Goal: Task Accomplishment & Management: Manage account settings

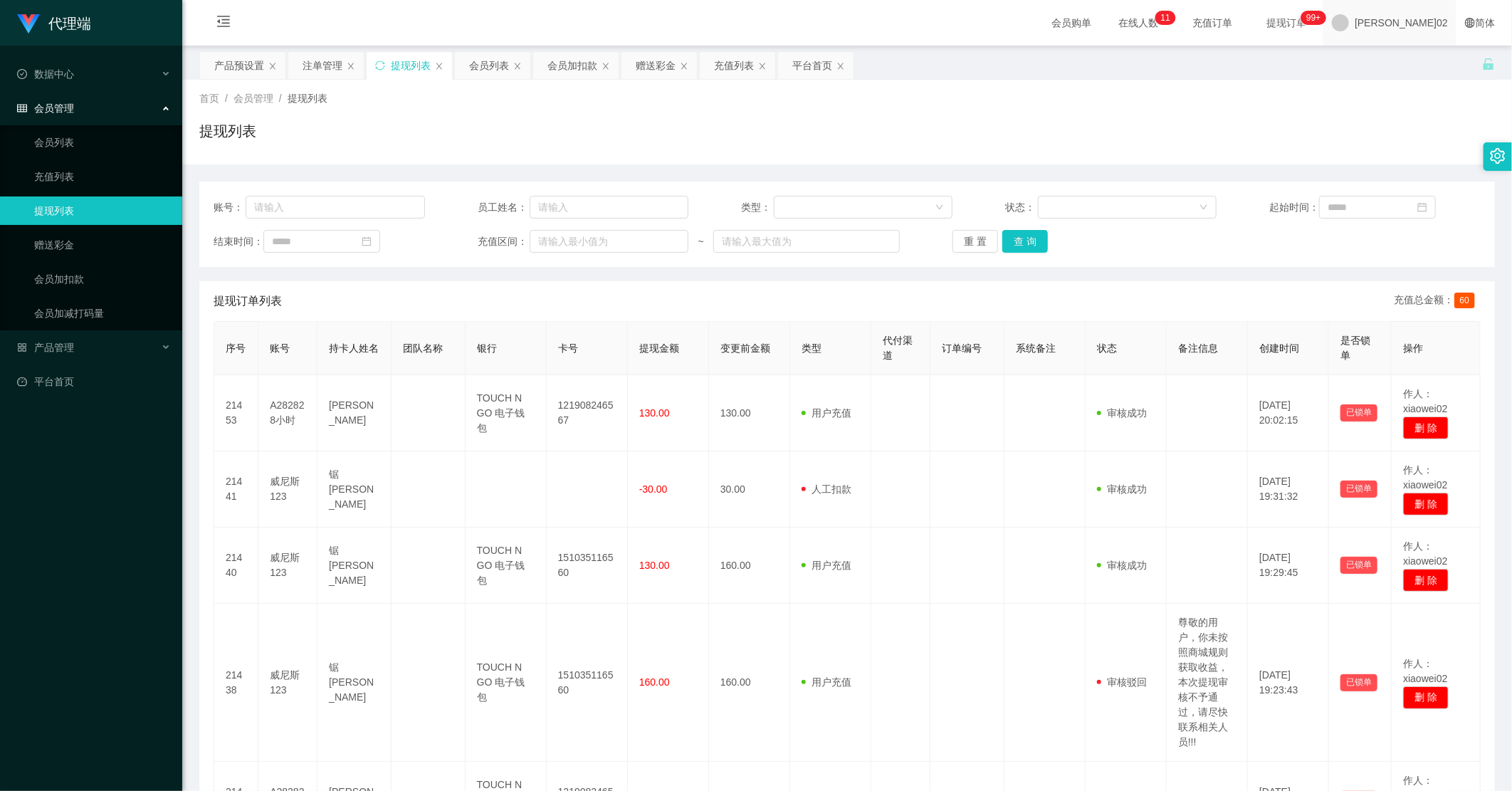
drag, startPoint x: 1406, startPoint y: 25, endPoint x: 1406, endPoint y: 32, distance: 7.0
click at [960, 25] on div "[PERSON_NAME]02" at bounding box center [1389, 23] width 133 height 46
click at [960, 65] on div "产品预设置 注单管理 提现列表 会员列表 会员加扣款 赠送彩金 充值列表 平台首页" at bounding box center [841, 76] width 1283 height 49
drag, startPoint x: 1408, startPoint y: 16, endPoint x: 1412, endPoint y: 45, distance: 29.3
click at [960, 19] on span "[PERSON_NAME]02" at bounding box center [1401, 23] width 93 height 46
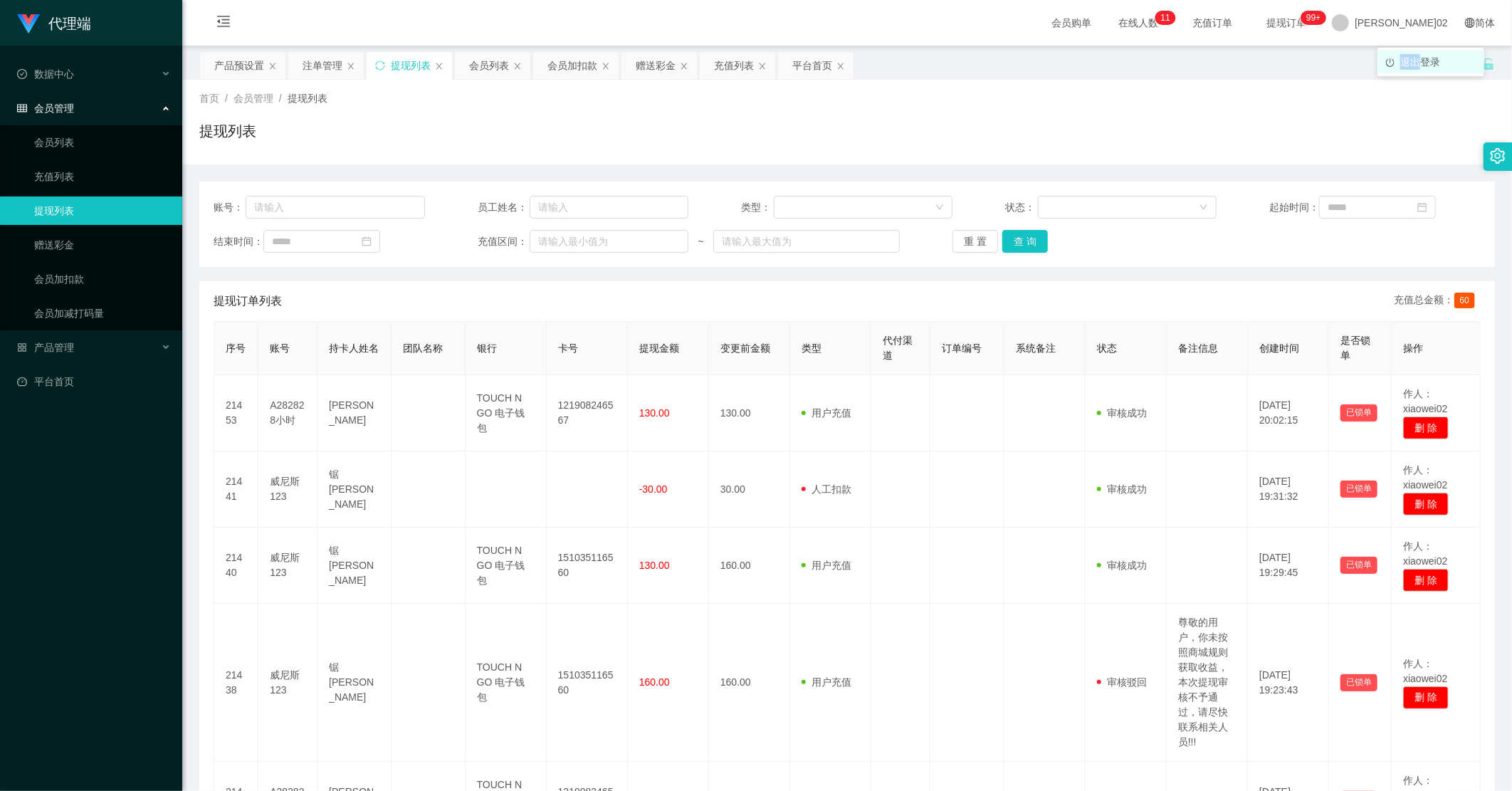
click at [960, 53] on div "退出登录" at bounding box center [1431, 62] width 107 height 29
click at [960, 56] on span "退出登录" at bounding box center [1420, 61] width 40 height 11
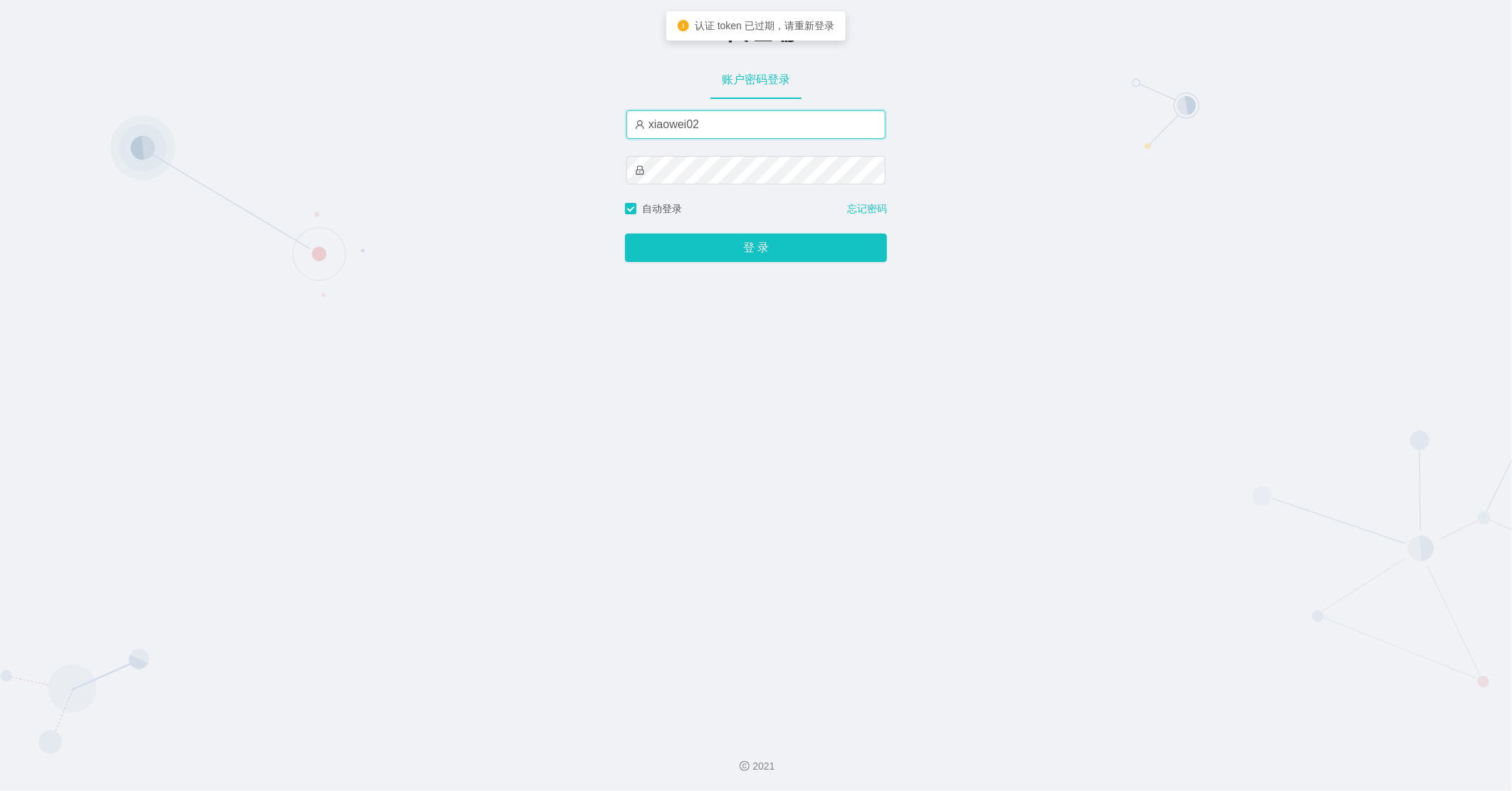
click at [762, 133] on input "xiaowei02" at bounding box center [756, 124] width 259 height 29
type input "xiaowei01"
click at [625, 233] on button "登 录" at bounding box center [756, 248] width 262 height 29
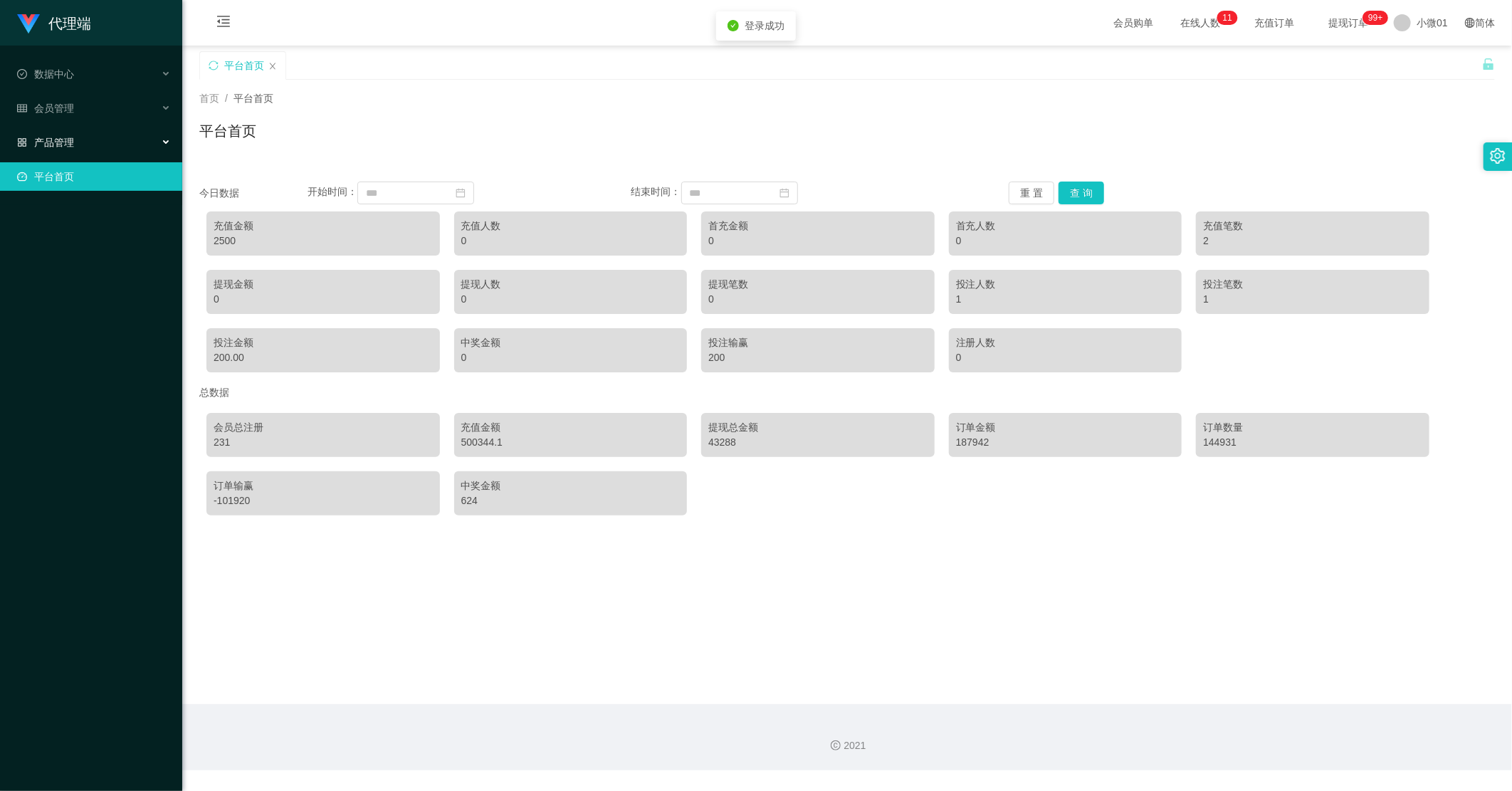
click at [124, 136] on div "产品管理" at bounding box center [91, 142] width 182 height 29
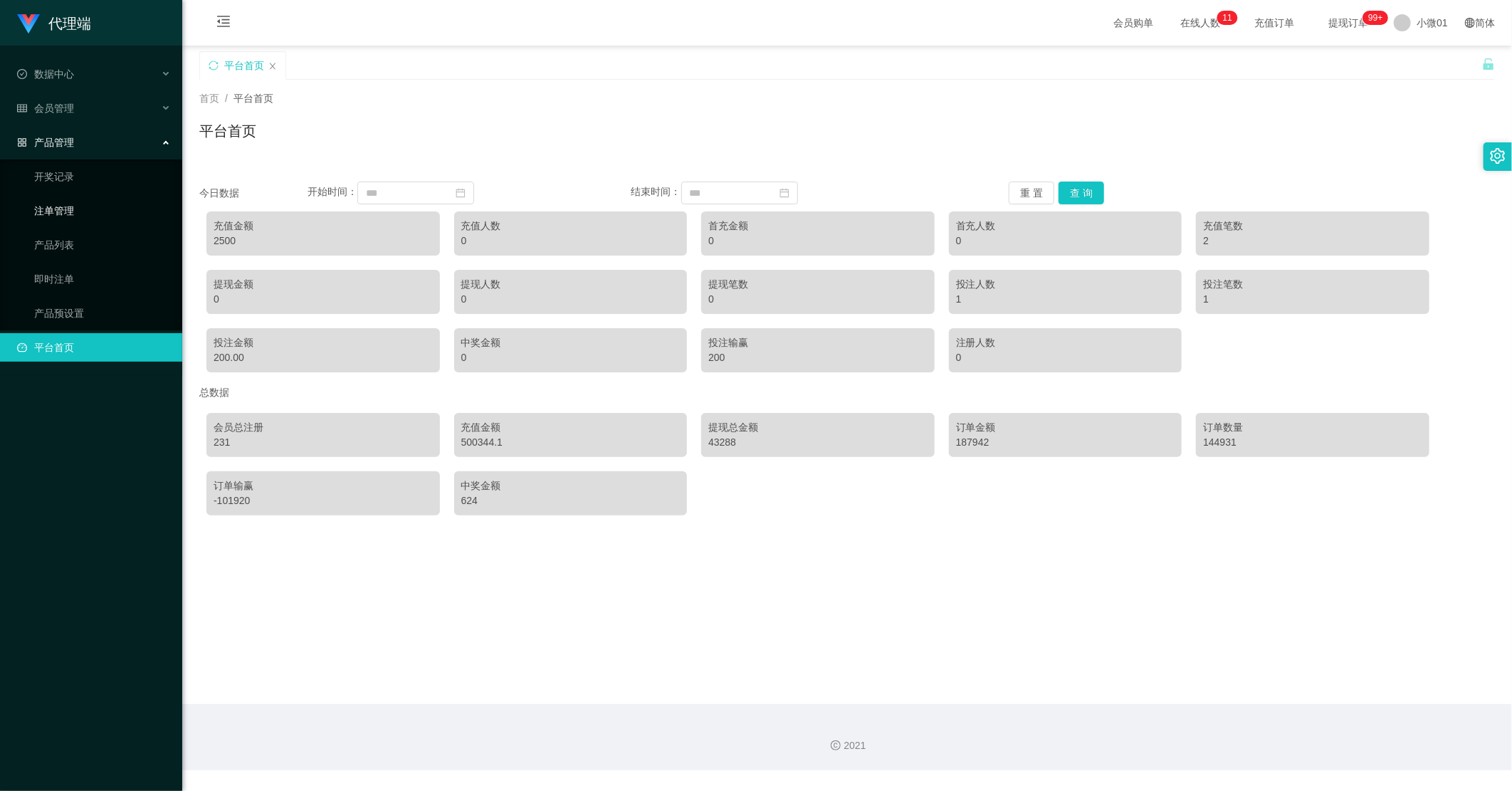
drag, startPoint x: 83, startPoint y: 215, endPoint x: 77, endPoint y: 223, distance: 10.0
click at [83, 215] on link "注单管理" at bounding box center [102, 211] width 137 height 29
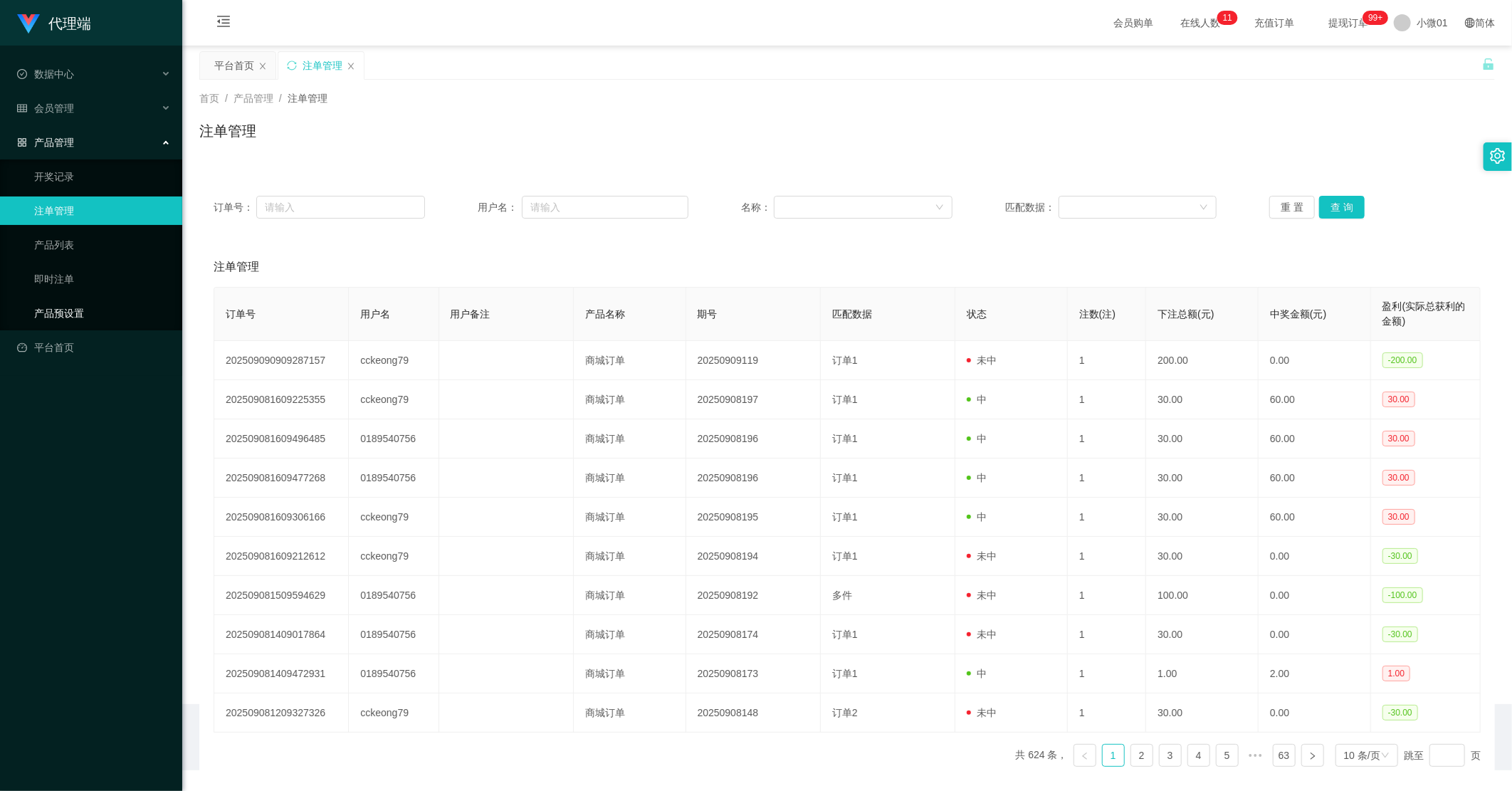
click at [61, 308] on link "产品预设置" at bounding box center [102, 313] width 137 height 29
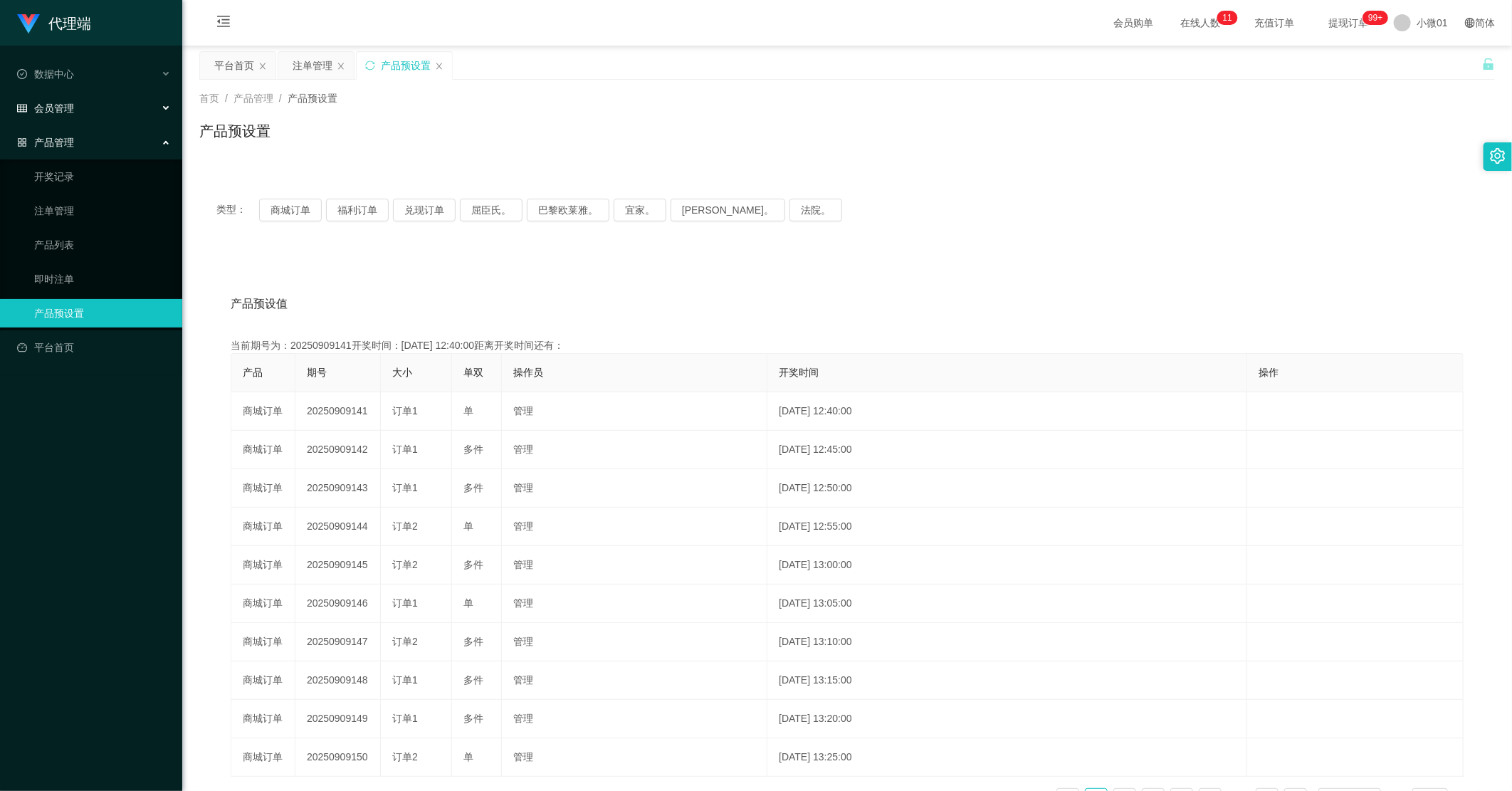
click at [76, 109] on div "会员管理" at bounding box center [91, 108] width 182 height 29
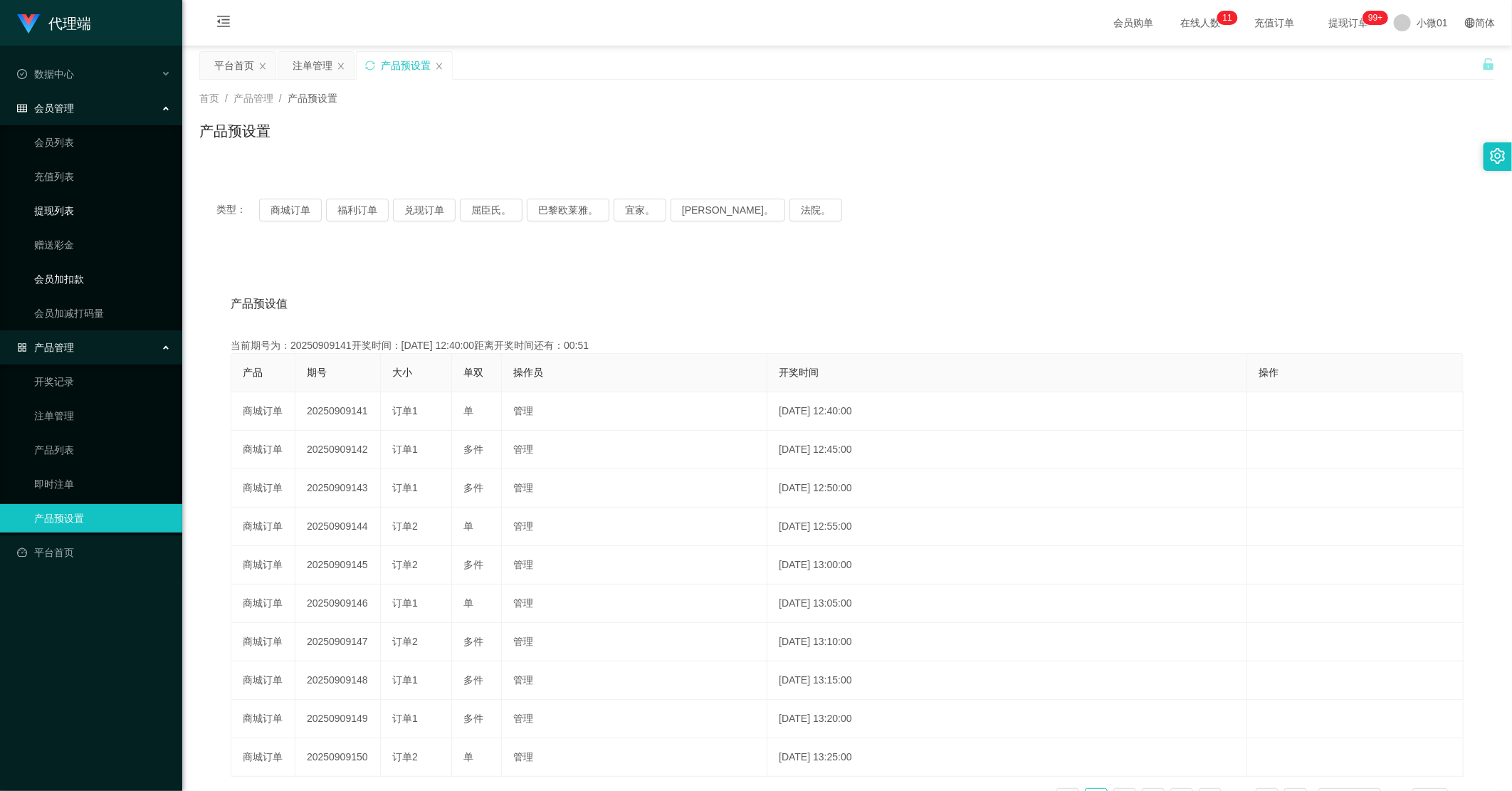
drag, startPoint x: 68, startPoint y: 276, endPoint x: 122, endPoint y: 215, distance: 81.5
click at [69, 273] on link "会员加扣款" at bounding box center [102, 279] width 137 height 29
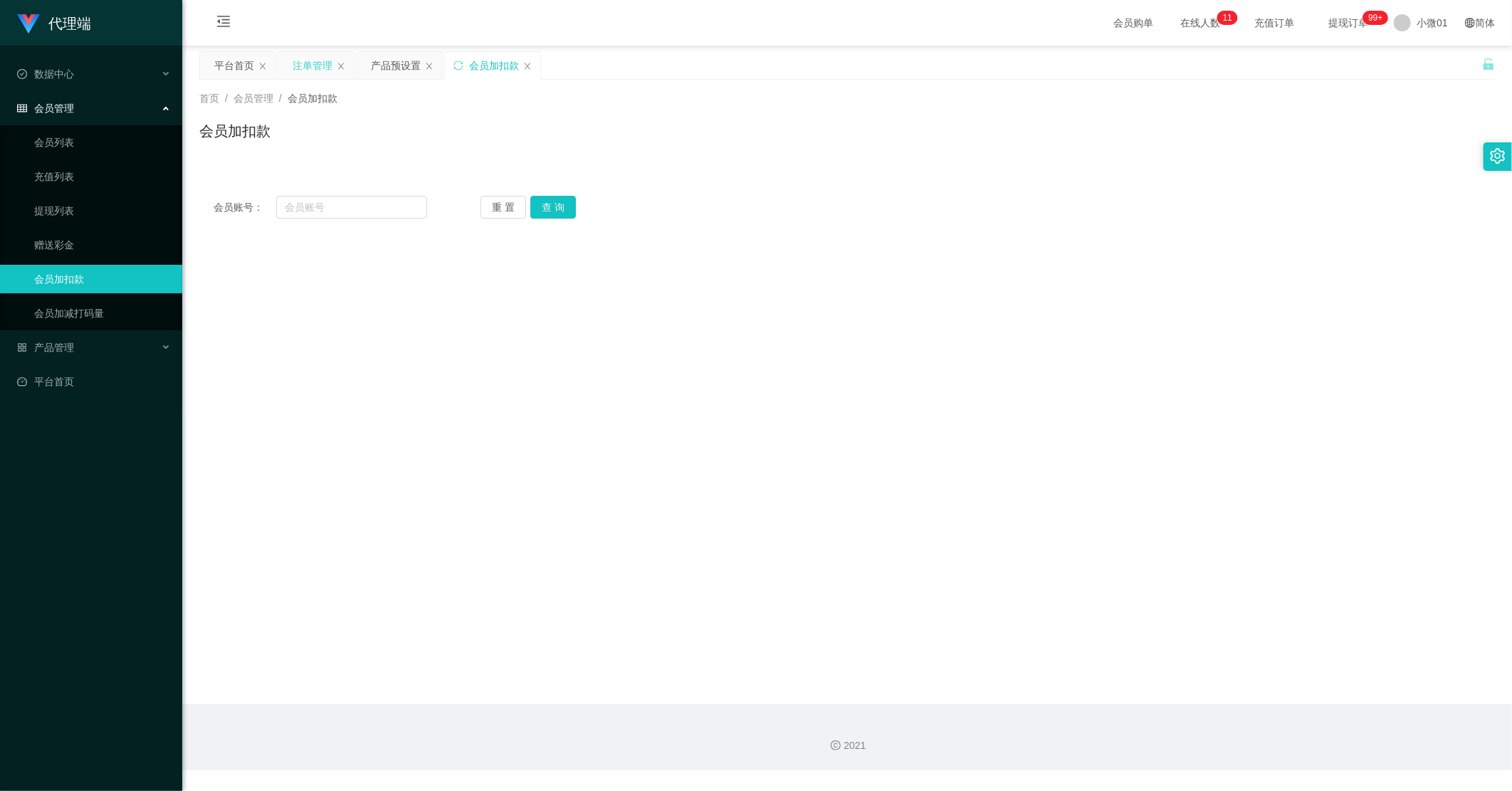
click at [310, 67] on div "注单管理" at bounding box center [312, 65] width 40 height 27
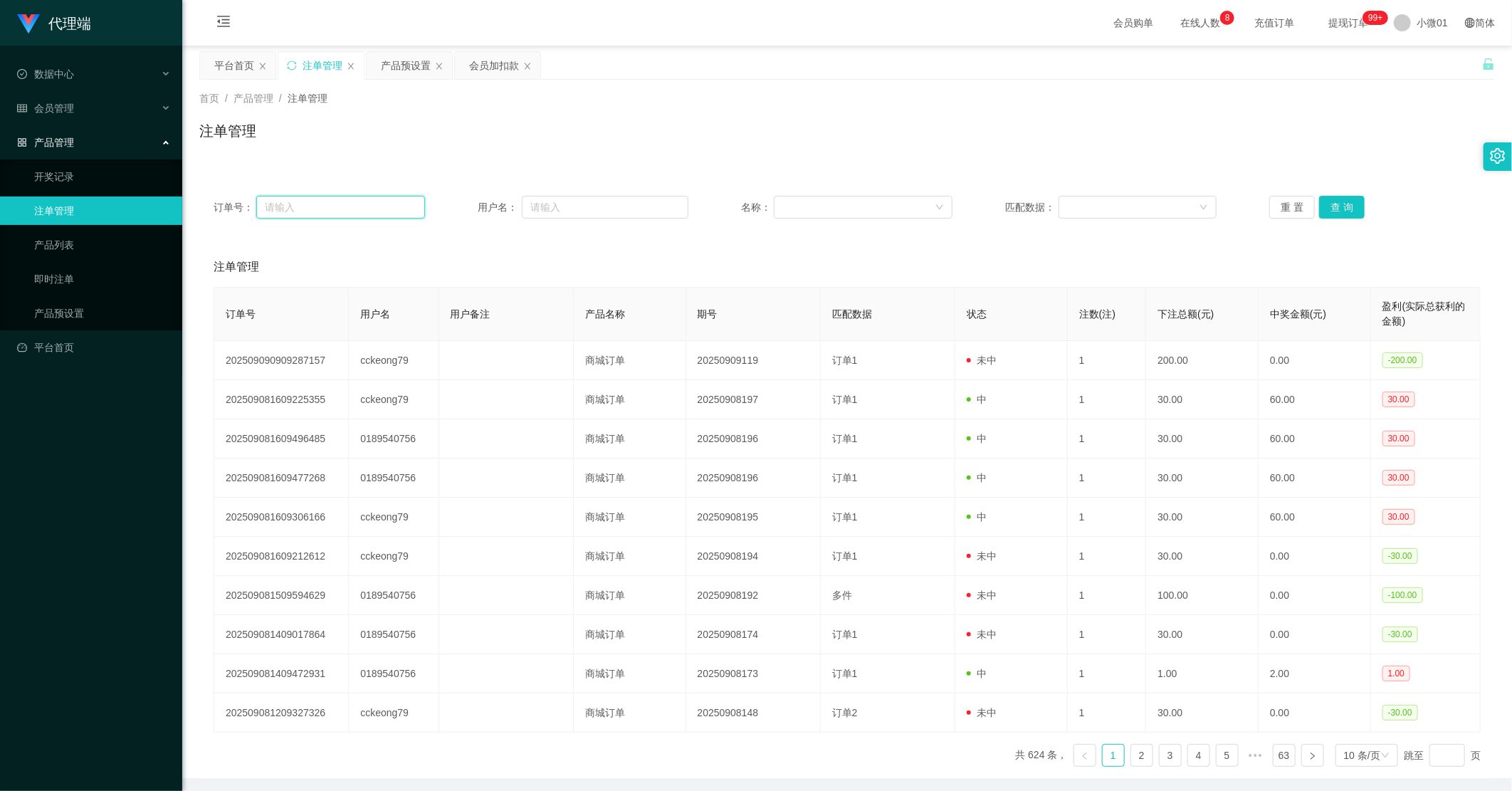
click at [375, 201] on input "text" at bounding box center [340, 206] width 168 height 23
click at [617, 207] on input "text" at bounding box center [606, 206] width 168 height 23
paste input "0136695014"
type input "0136695014"
click at [960, 206] on button "查 询" at bounding box center [1342, 206] width 46 height 23
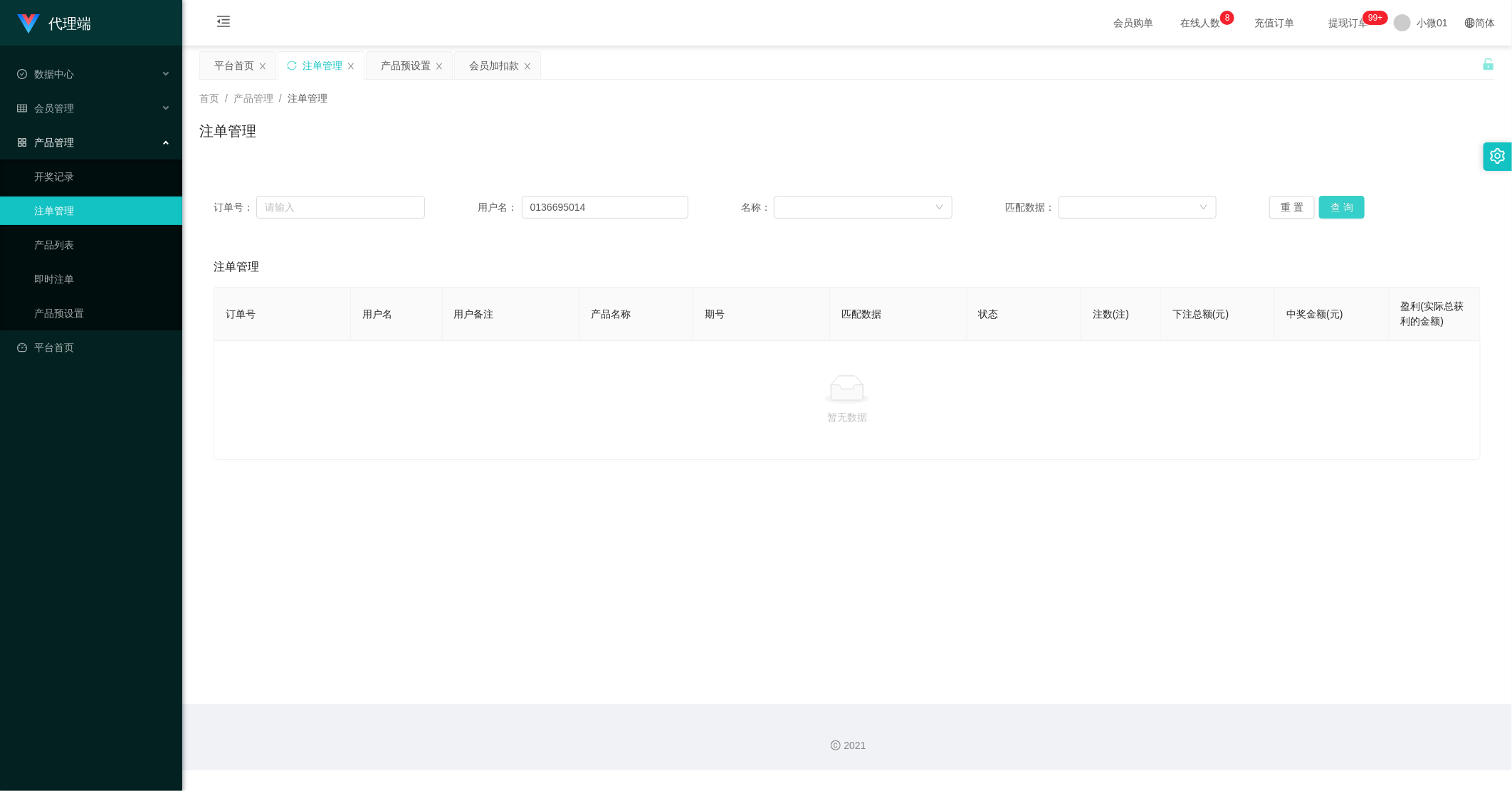
click at [960, 204] on button "查 询" at bounding box center [1342, 206] width 46 height 23
click at [960, 25] on span "小微01" at bounding box center [1432, 23] width 31 height 46
click at [960, 69] on div "平台首页 注单管理 产品预设置 会员加扣款" at bounding box center [841, 76] width 1283 height 49
drag, startPoint x: 1422, startPoint y: 46, endPoint x: 1426, endPoint y: 38, distance: 8.9
click at [960, 38] on section "会员购单 在线人数 0 1 2 3 4 5 6 7 8 9 0 1 2 3 4 5 6 7 8 9 0 1 2 3 4 5 6 7 8 9 充值订单 提现订单…" at bounding box center [847, 385] width 1330 height 770
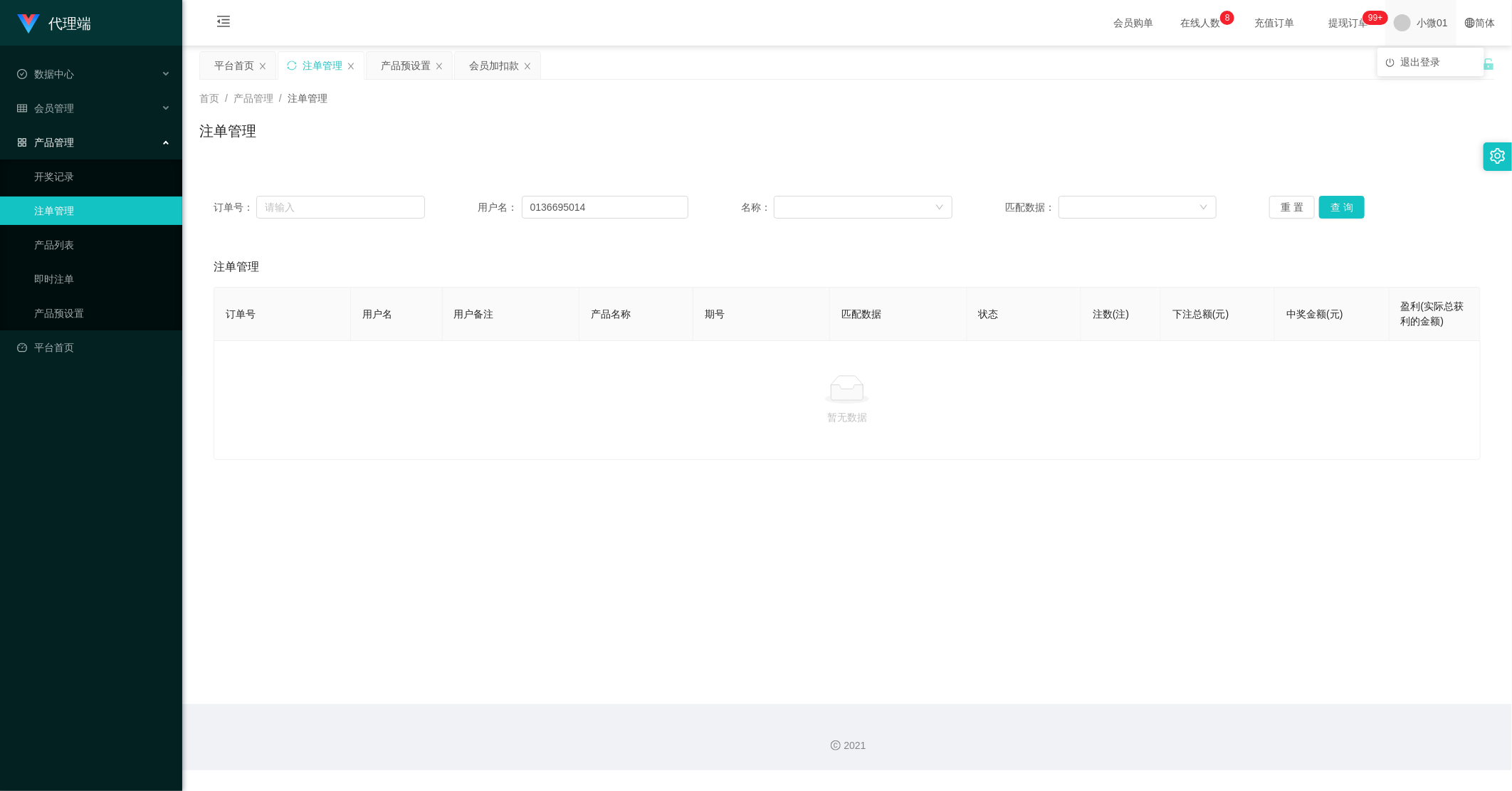
drag, startPoint x: 1426, startPoint y: 38, endPoint x: 1411, endPoint y: 25, distance: 19.8
click at [960, 25] on span "小微01" at bounding box center [1432, 23] width 31 height 46
click at [960, 64] on span "退出登录" at bounding box center [1420, 61] width 40 height 11
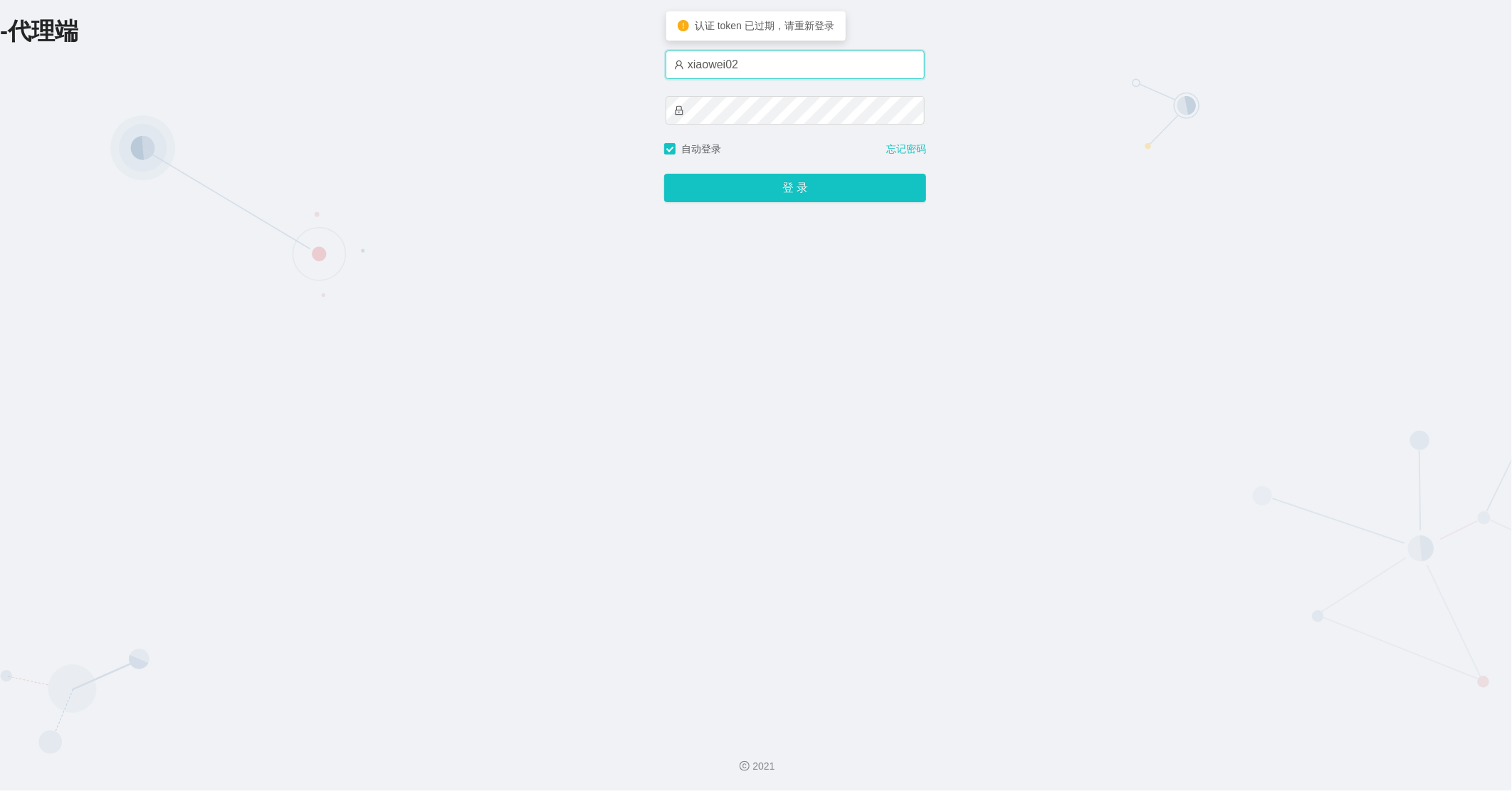
click at [778, 67] on input "xiaowei02" at bounding box center [795, 65] width 259 height 29
type input "xiaowei03"
click at [664, 173] on button "登 录" at bounding box center [795, 188] width 262 height 29
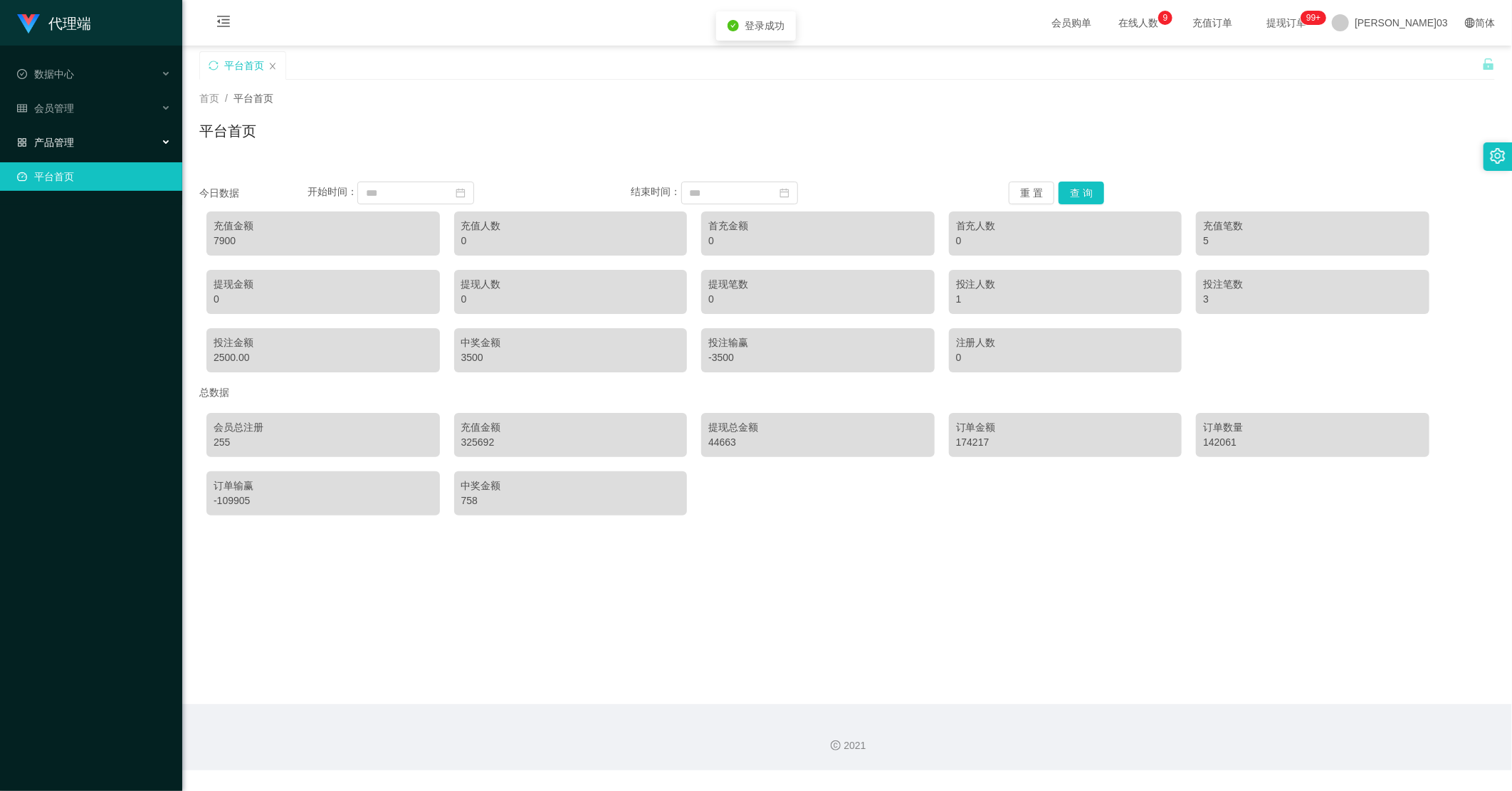
click at [102, 139] on div "产品管理" at bounding box center [91, 142] width 182 height 29
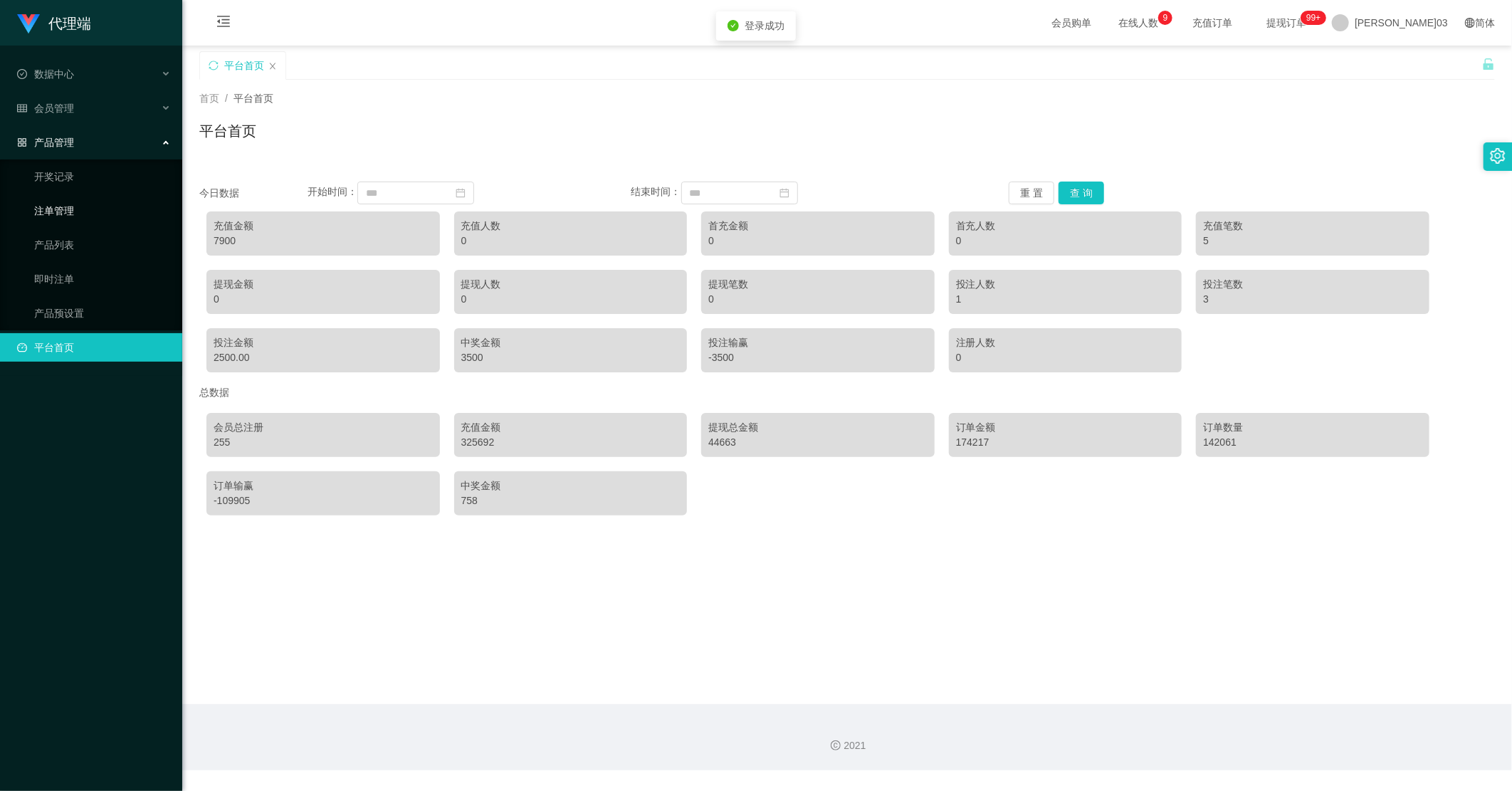
click at [73, 217] on link "注单管理" at bounding box center [102, 211] width 137 height 29
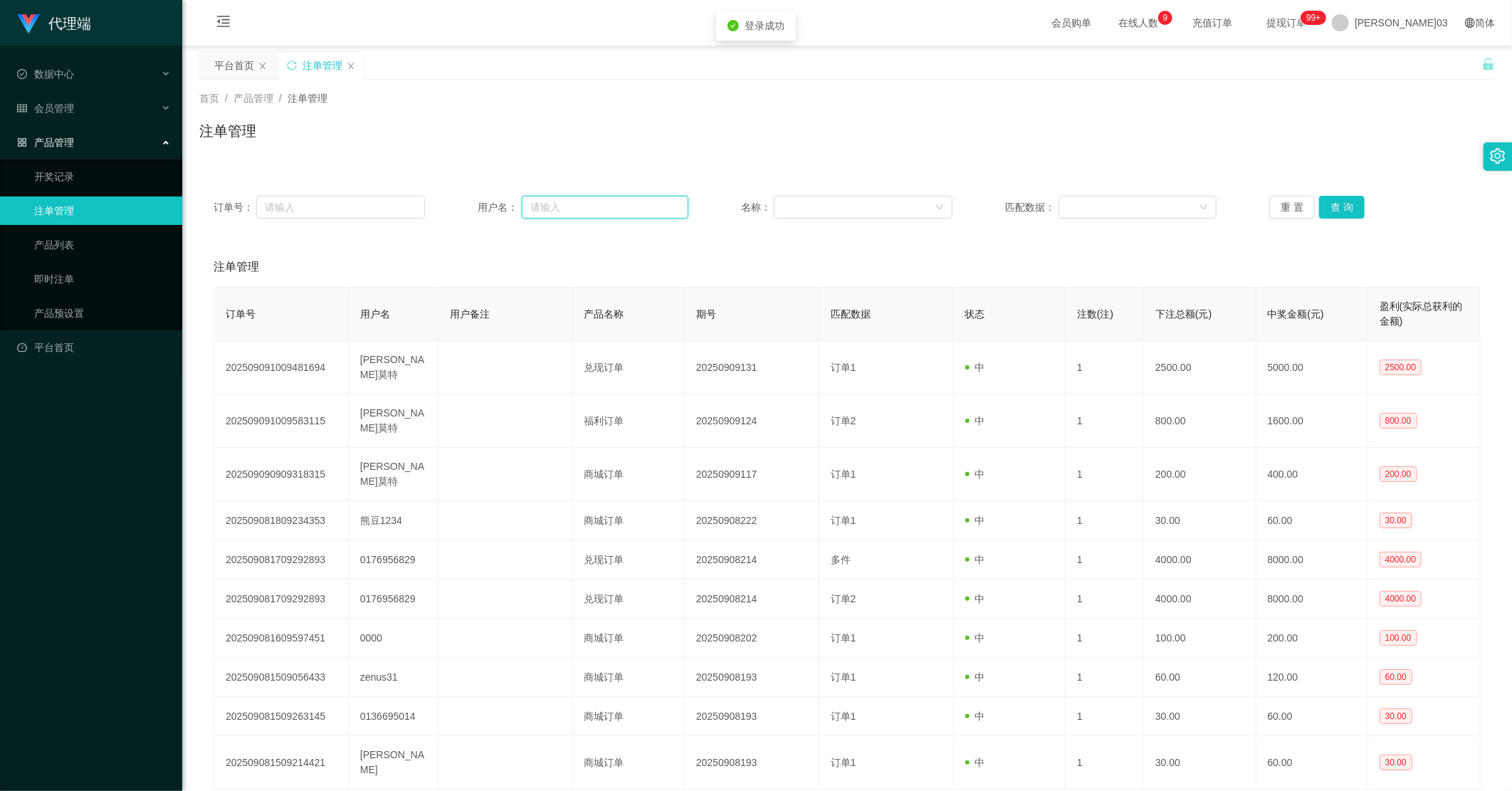
click at [630, 209] on input "text" at bounding box center [606, 206] width 168 height 23
paste input "0136695014"
type input "0136695014"
click at [960, 204] on button "查 询" at bounding box center [1342, 206] width 46 height 23
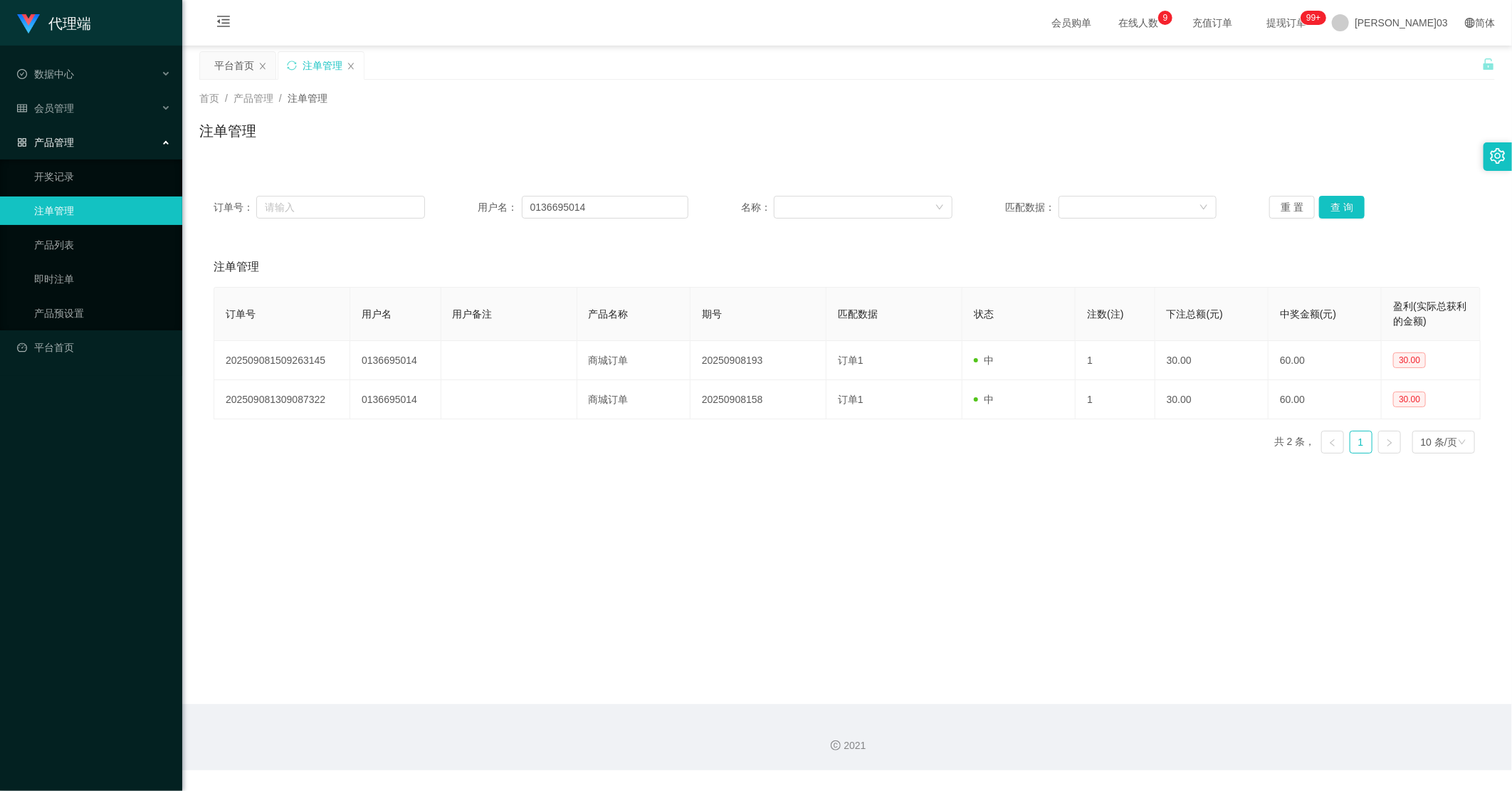
drag, startPoint x: 1339, startPoint y: 164, endPoint x: 1348, endPoint y: 150, distance: 16.6
click at [960, 150] on div "首页 / 产品管理 / 注单管理 / 注单管理 订单号： 用户名： 0136695014 名称： 匹配数据： 重 置 查 询 注单管理 订单号 用户名 用户备…" at bounding box center [847, 272] width 1295 height 385
click at [439, 197] on div "订单号： 用户名： 0136695014 名称： 匹配数据： 重 置 查 询" at bounding box center [847, 206] width 1267 height 23
click at [613, 211] on input "0136695014" at bounding box center [606, 206] width 168 height 23
click at [74, 307] on link "产品预设置" at bounding box center [102, 313] width 137 height 29
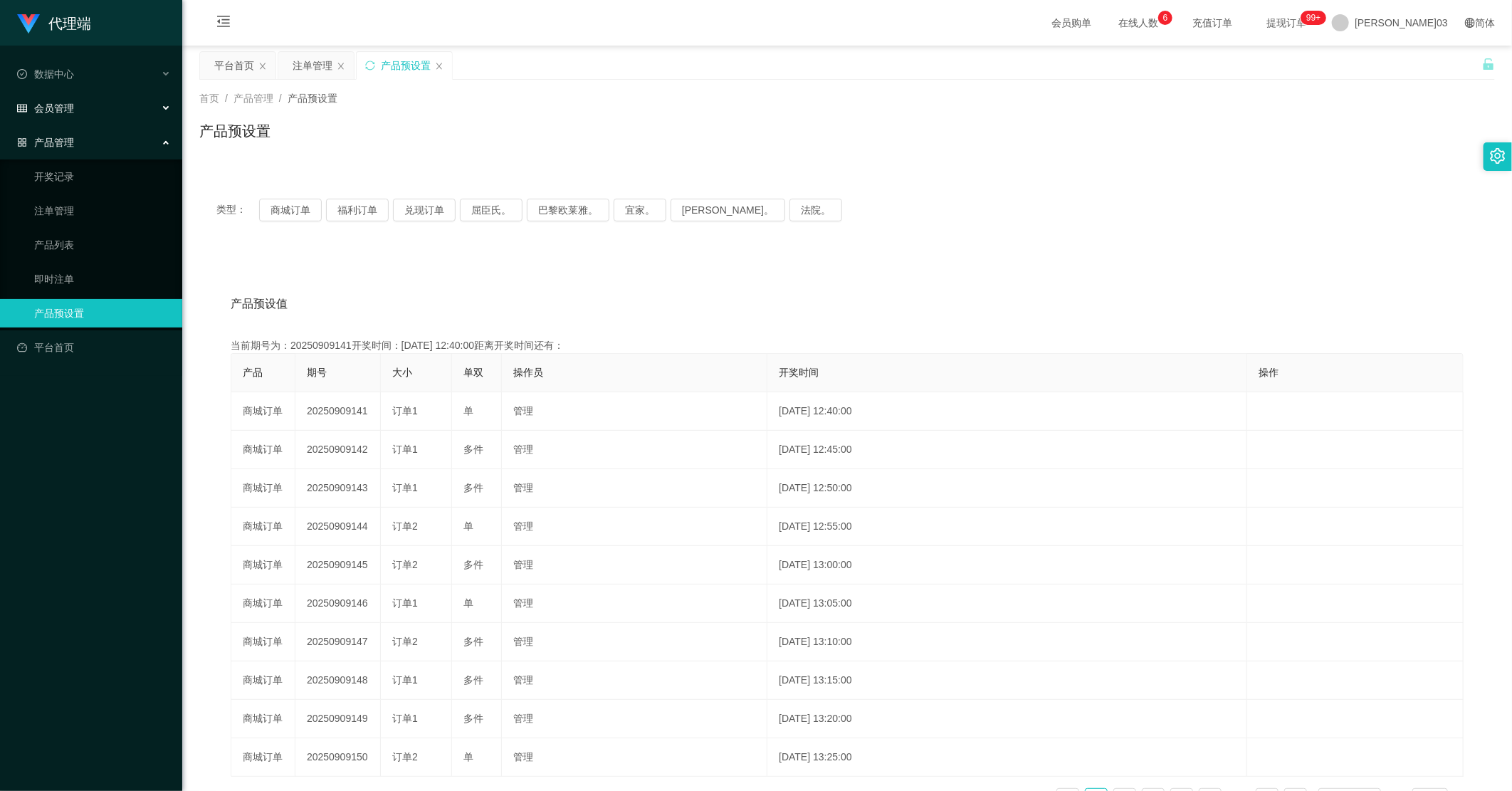
click at [88, 103] on div "会员管理" at bounding box center [91, 108] width 182 height 29
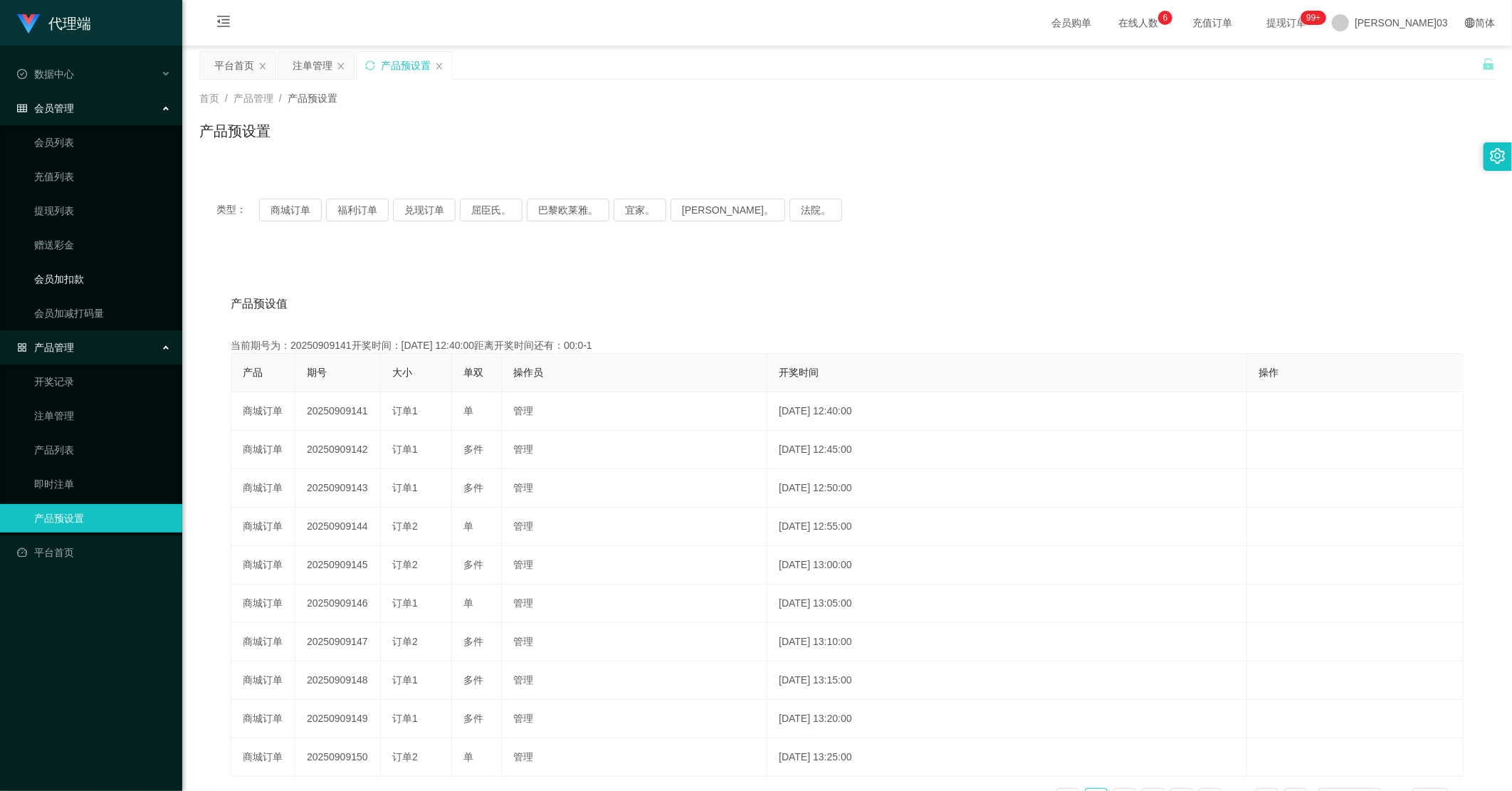
click at [61, 273] on link "会员加扣款" at bounding box center [102, 279] width 137 height 29
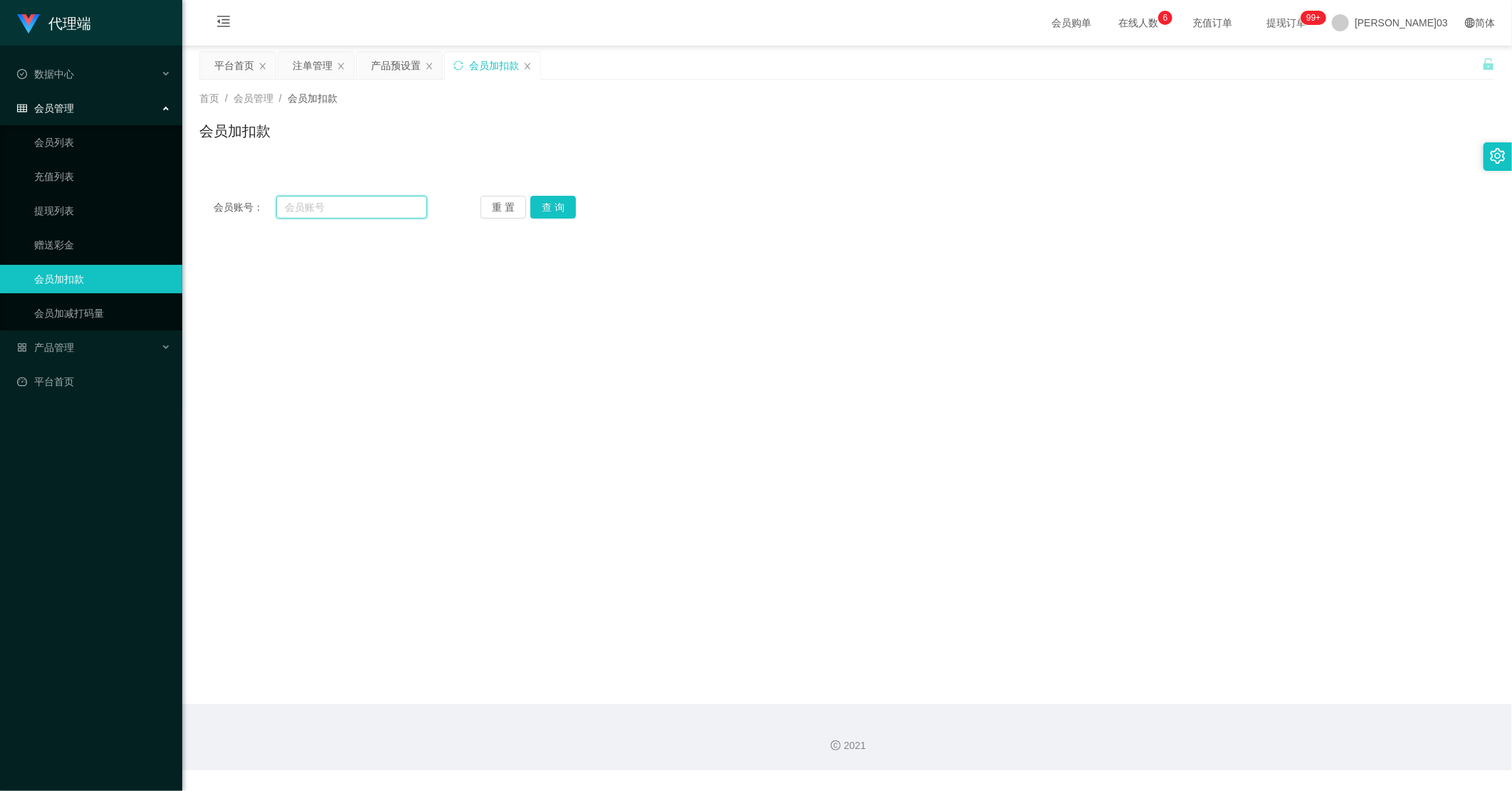
click at [350, 204] on input "text" at bounding box center [351, 206] width 151 height 23
paste input "0136695014"
type input "0136695014"
click at [536, 205] on button "查 询" at bounding box center [553, 206] width 46 height 23
drag, startPoint x: 701, startPoint y: 275, endPoint x: 837, endPoint y: 197, distance: 156.8
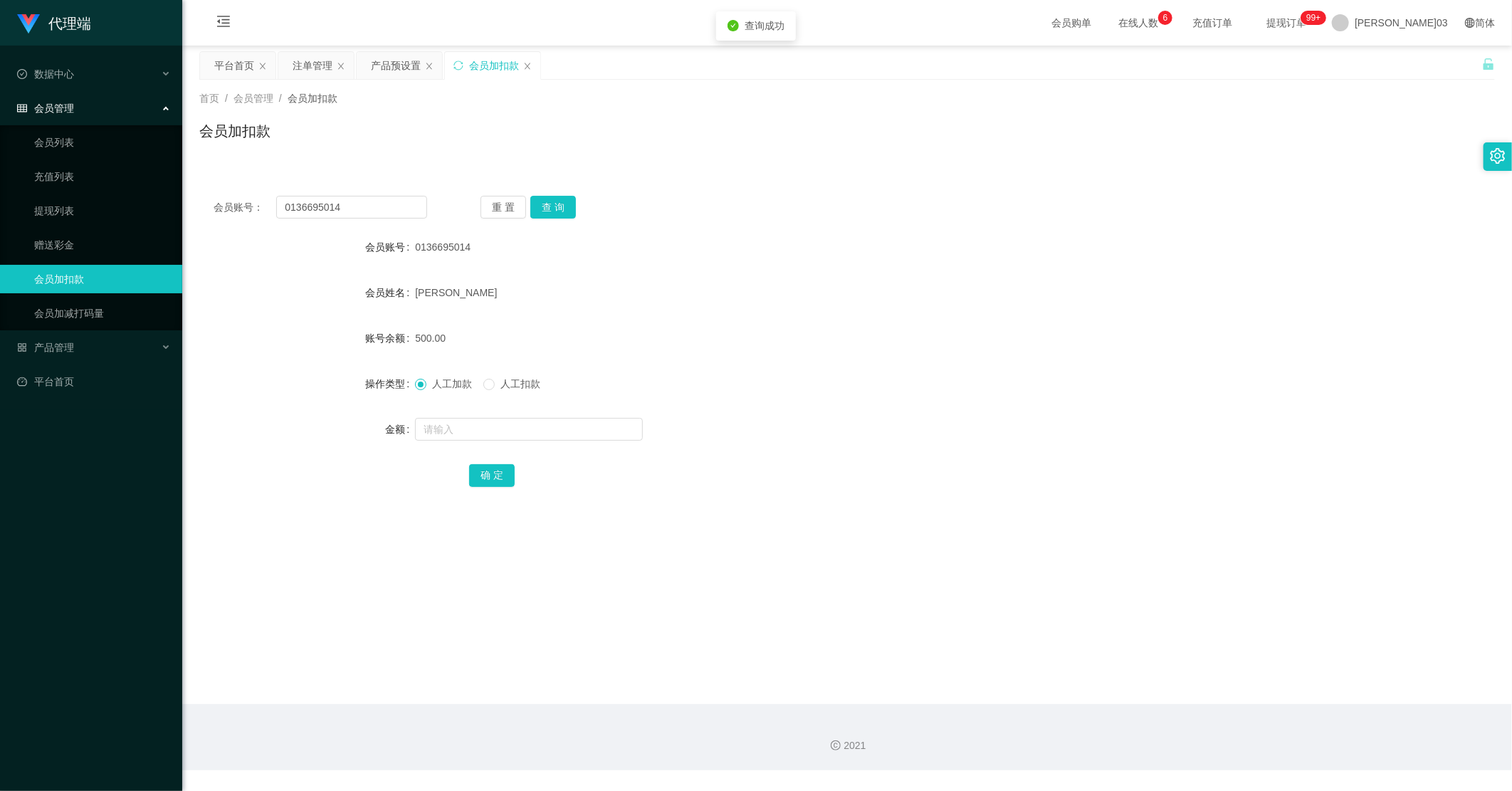
click at [705, 274] on form "会员账号 0136695014 会员姓名 [PERSON_NAME] 账号余额 500.00 操作类型 人工加款 人工扣款 金额 确 定" at bounding box center [847, 360] width 1295 height 256
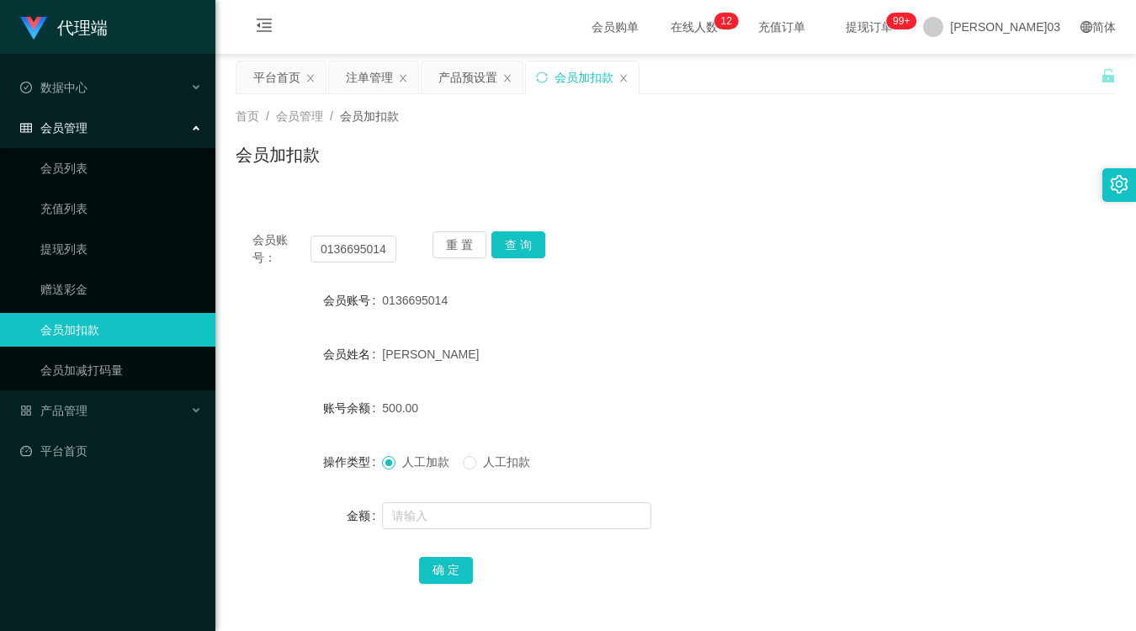
click at [662, 202] on div "会员账号： 0136695014 重 置 查 询 会员账号 0136695014 会员姓名 [PERSON_NAME]余额 500.00 操作类型 人工加款 …" at bounding box center [676, 408] width 880 height 429
click at [451, 79] on div "产品预设置" at bounding box center [467, 77] width 59 height 32
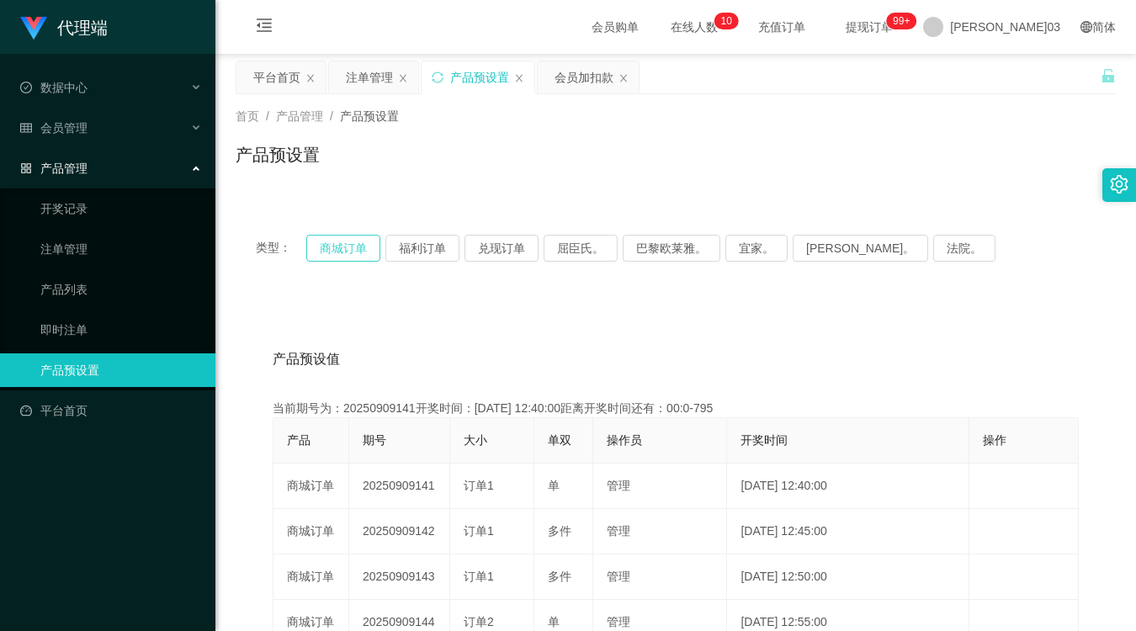
click at [371, 254] on button "商城订单" at bounding box center [343, 248] width 74 height 27
drag, startPoint x: 371, startPoint y: 254, endPoint x: 474, endPoint y: 76, distance: 205.8
click at [371, 250] on button "商城订单" at bounding box center [343, 248] width 74 height 27
click at [358, 251] on button "商城订单" at bounding box center [343, 248] width 74 height 27
click at [552, 337] on div "产品预设值 添加期号" at bounding box center [676, 359] width 806 height 47
